Goal: Information Seeking & Learning: Learn about a topic

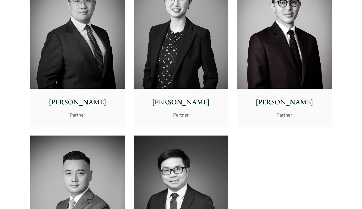
scroll to position [963, 0]
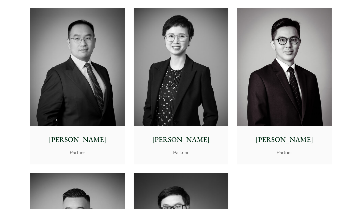
click at [97, 62] on img at bounding box center [77, 67] width 95 height 119
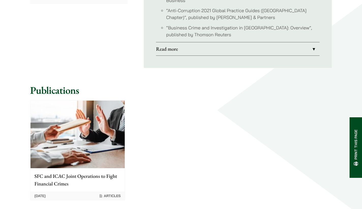
scroll to position [467, 0]
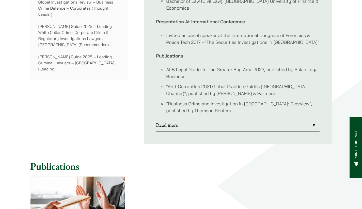
click at [200, 119] on link "Read more" at bounding box center [238, 125] width 164 height 13
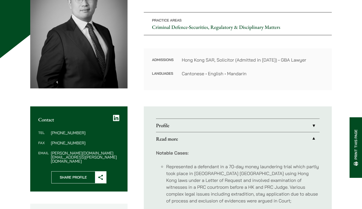
scroll to position [86, 0]
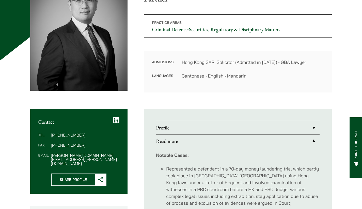
click at [199, 123] on link "Profile" at bounding box center [238, 127] width 164 height 13
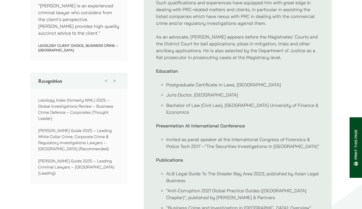
scroll to position [391, 0]
